Goal: Task Accomplishment & Management: Complete application form

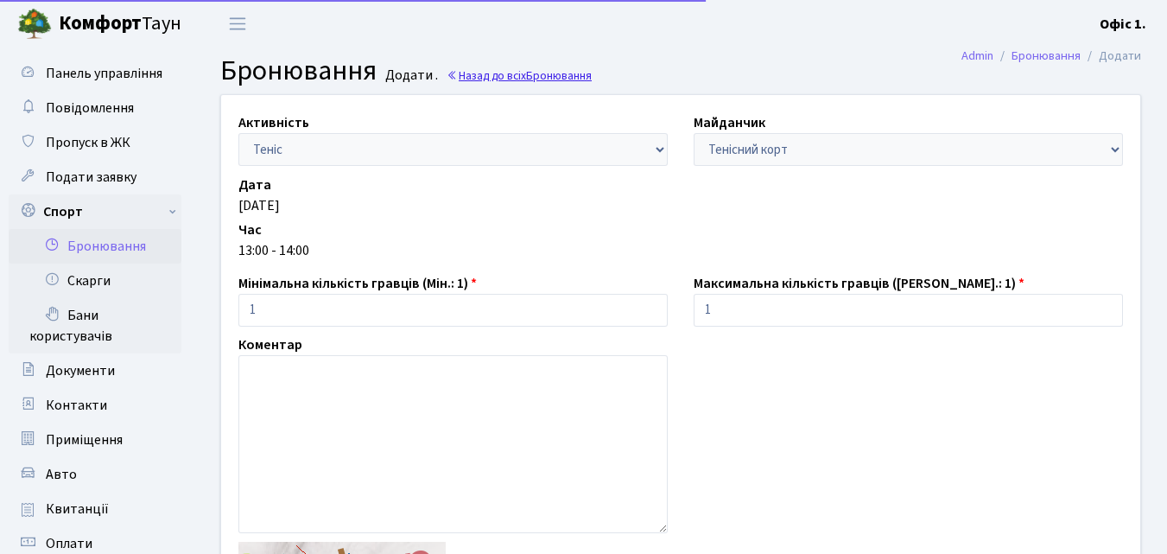
click at [480, 73] on link "Назад до всіх Бронювання" at bounding box center [519, 75] width 145 height 16
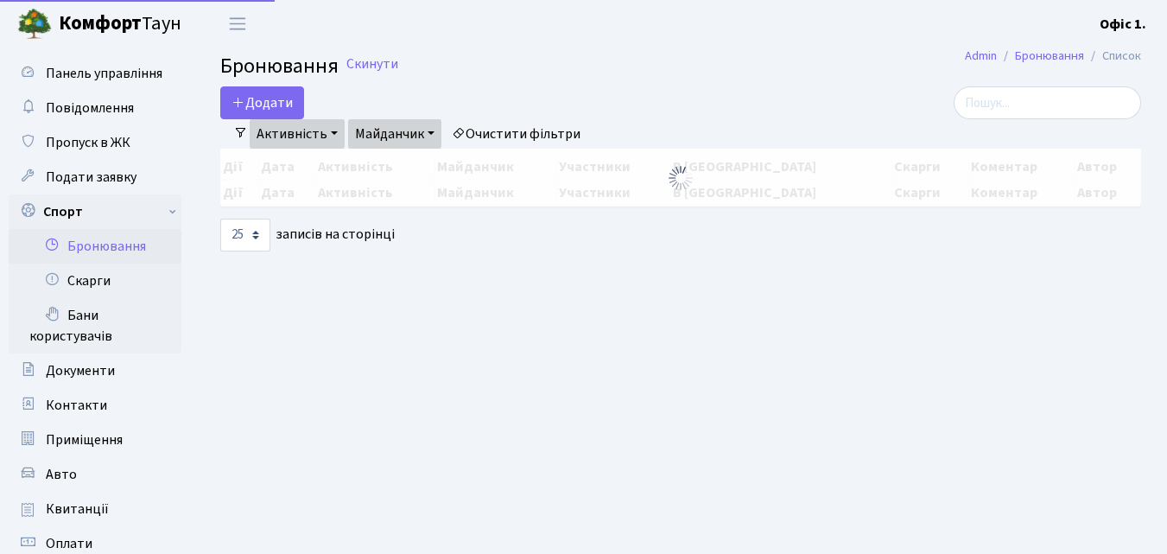
select select "25"
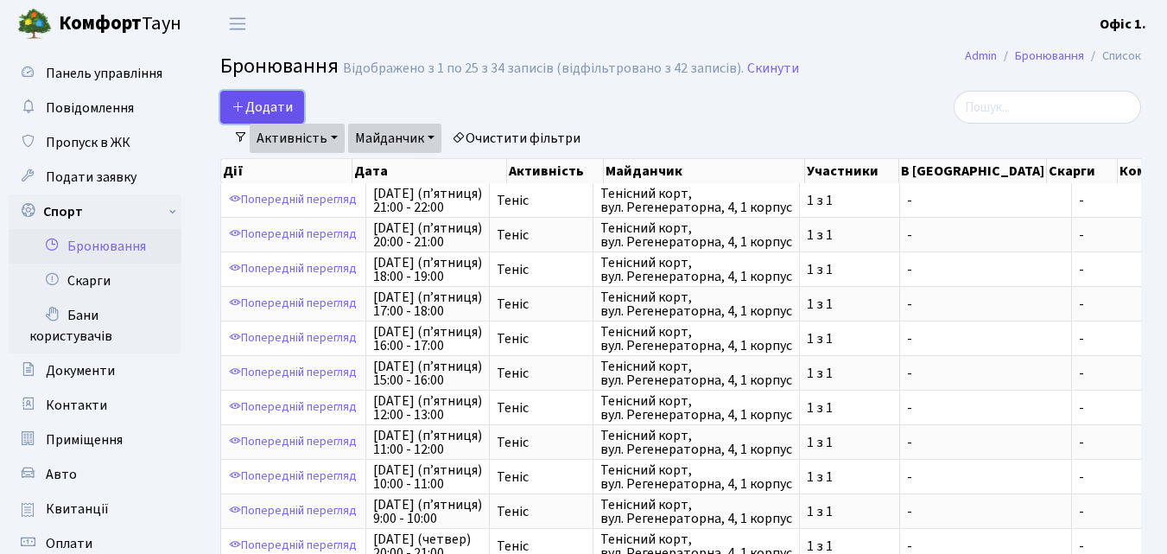
click at [275, 114] on button "Додати" at bounding box center [262, 107] width 84 height 33
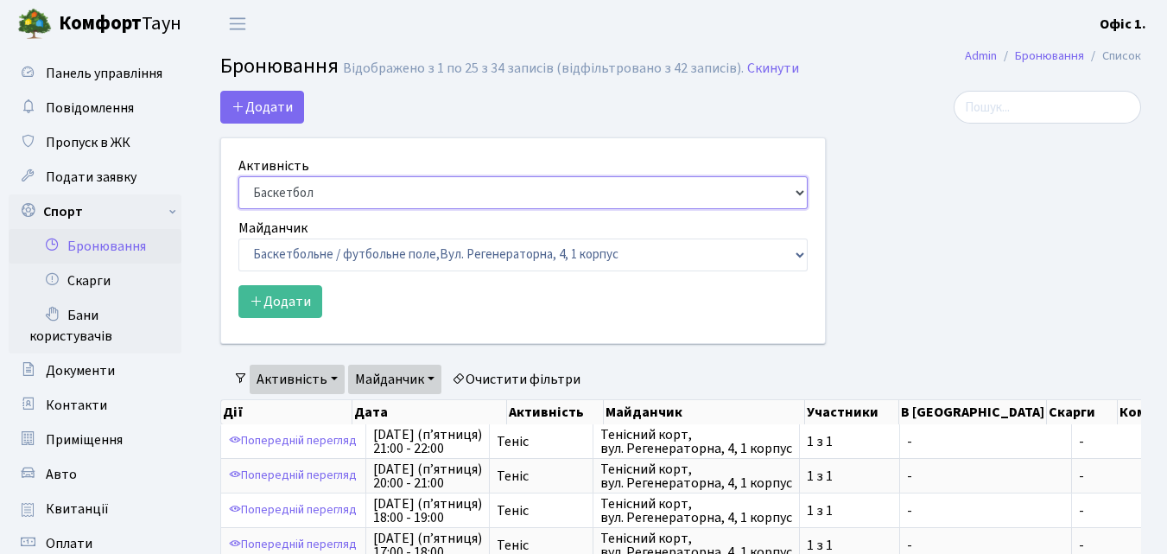
click at [802, 195] on select "Баскетбол Волейбол Йога Катання на роликах Настільний теніс Теніс Футбол Фітнес" at bounding box center [523, 192] width 569 height 33
select select "1"
click at [239, 176] on select "Баскетбол Волейбол Йога Катання на роликах Настільний теніс Теніс Футбол Фітнес" at bounding box center [523, 192] width 569 height 33
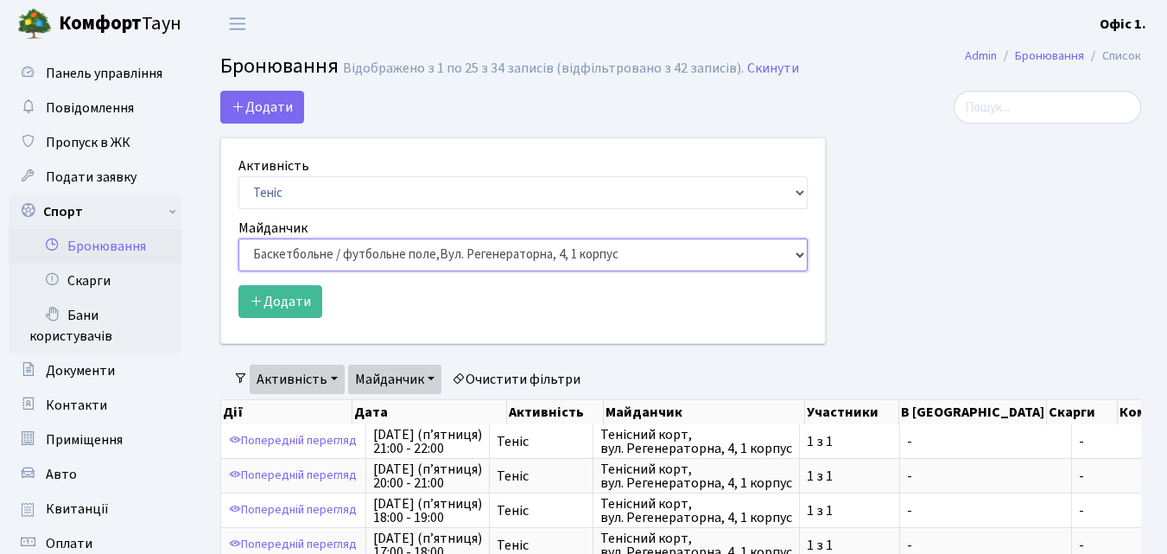
click at [803, 252] on select "Баскетбольне / футбольне поле, Вул. Регенераторна, 4, 1 корпус Баскетбольне пол…" at bounding box center [523, 255] width 569 height 33
select select "1"
click at [239, 239] on select "Баскетбольне / футбольне поле, Вул. Регенераторна, 4, 1 корпус Баскетбольне пол…" at bounding box center [523, 255] width 569 height 33
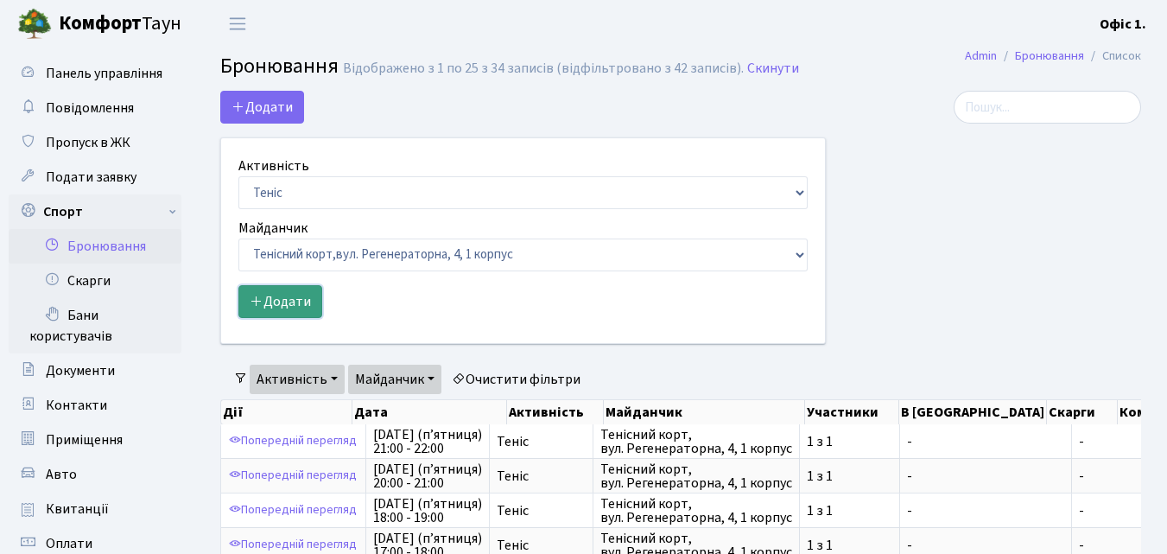
click at [284, 291] on button "Додати" at bounding box center [281, 301] width 84 height 33
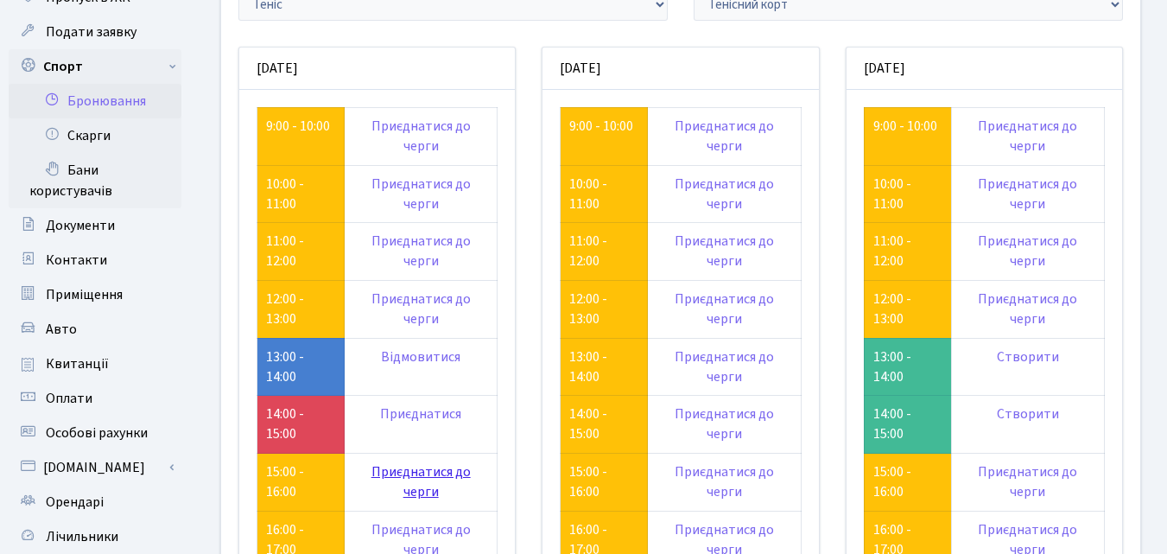
scroll to position [346, 0]
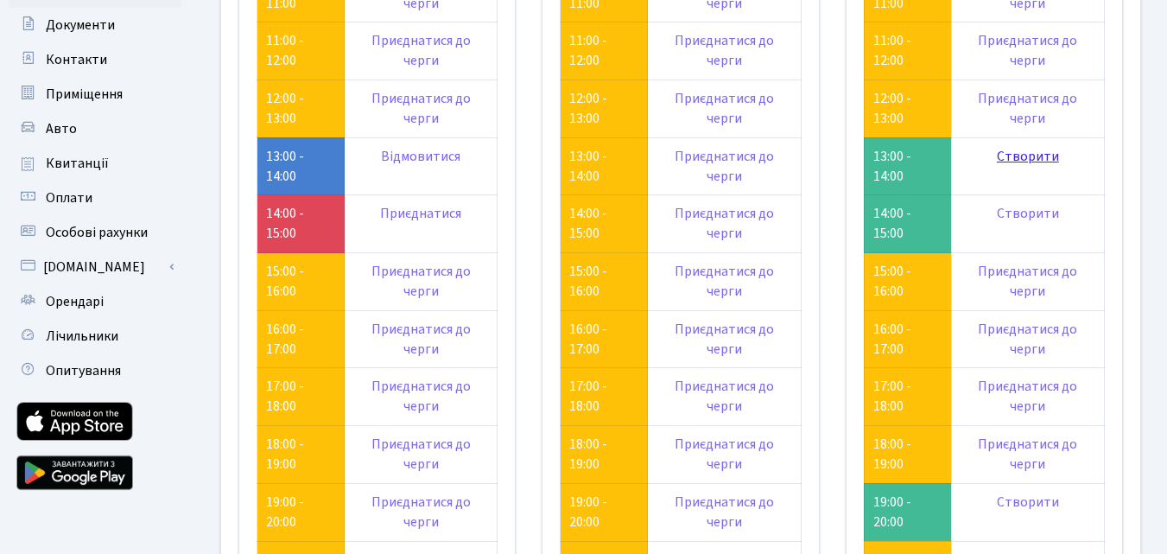
click at [1032, 148] on link "Створити" at bounding box center [1028, 156] width 62 height 19
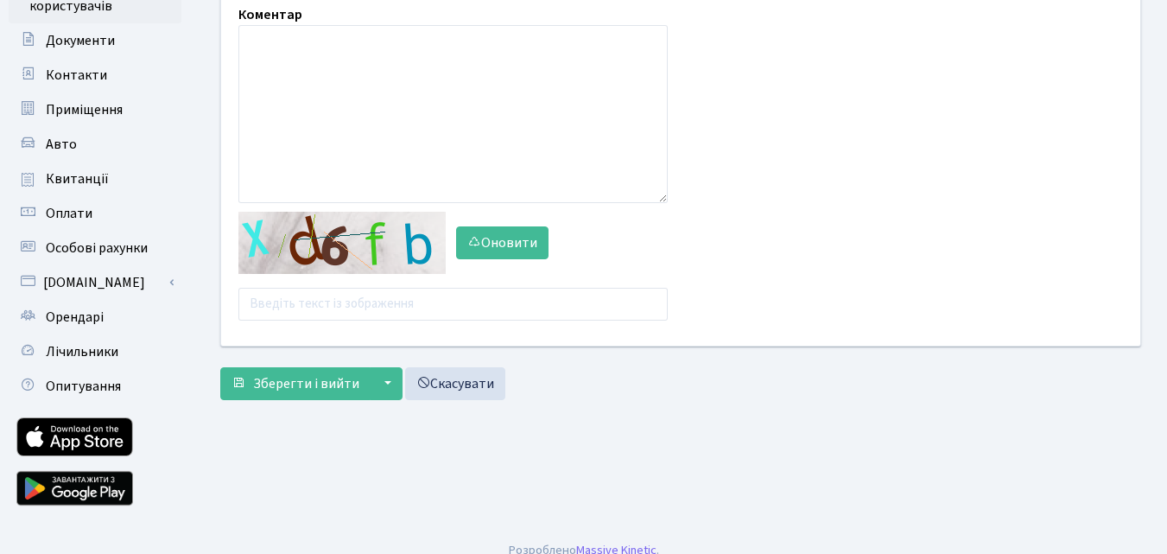
scroll to position [348, 0]
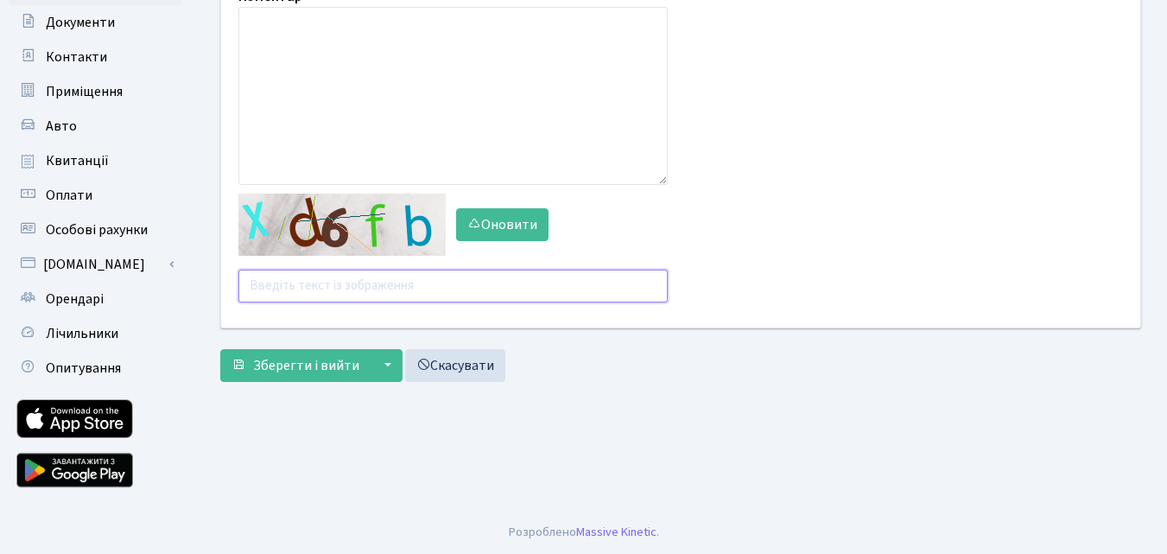
click at [328, 285] on input "text" at bounding box center [453, 286] width 429 height 33
type input "uxueb"
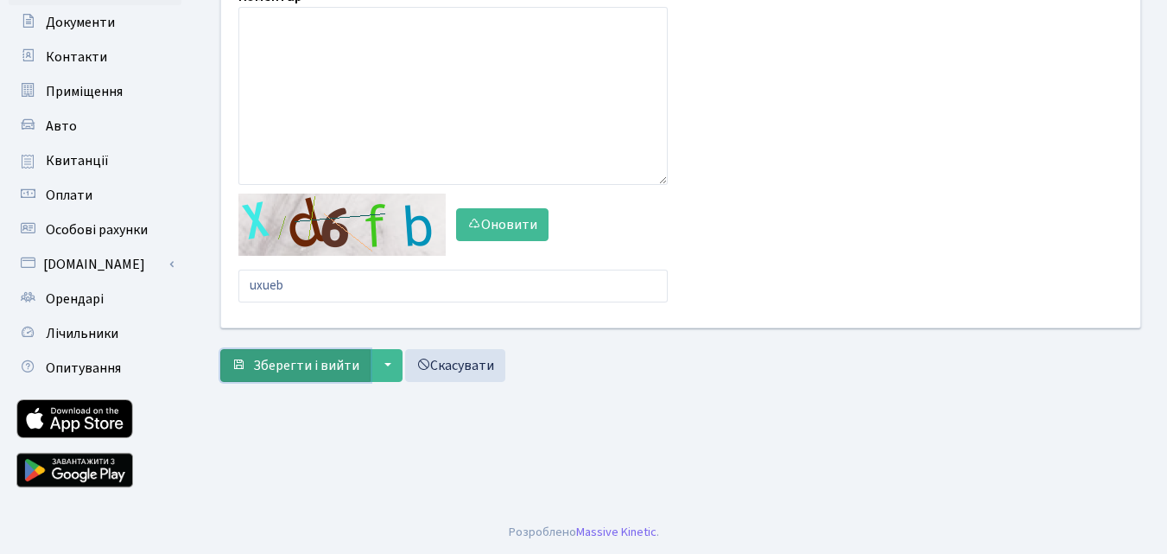
click at [299, 359] on span "Зберегти і вийти" at bounding box center [306, 365] width 106 height 19
